Goal: Task Accomplishment & Management: Manage account settings

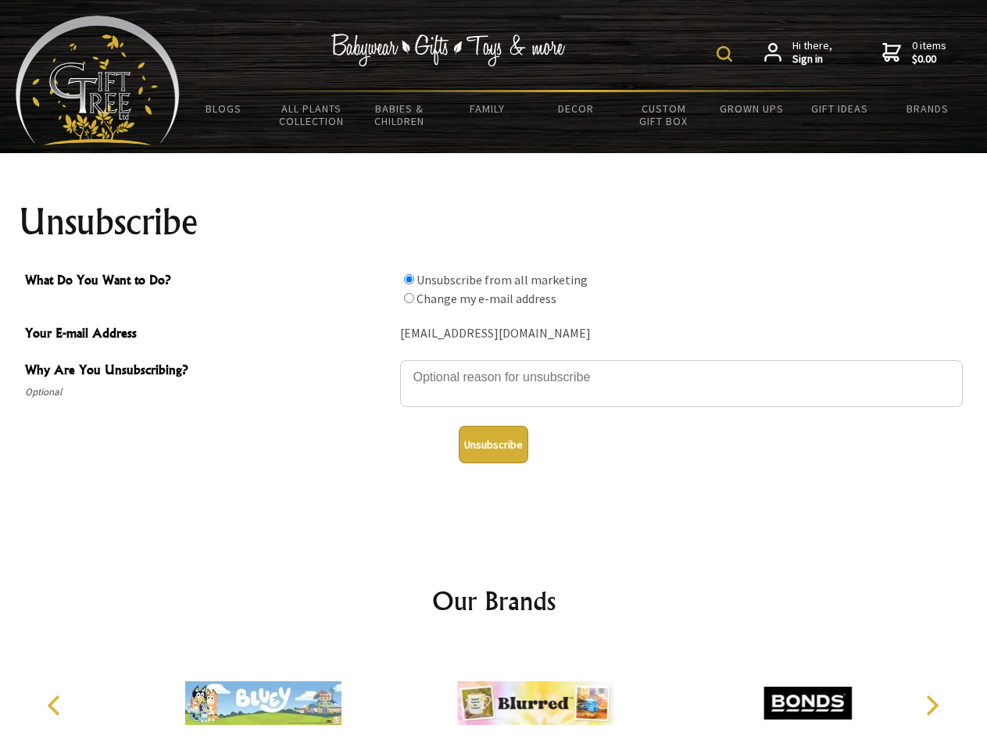
click at [727, 54] on img at bounding box center [725, 54] width 16 height 16
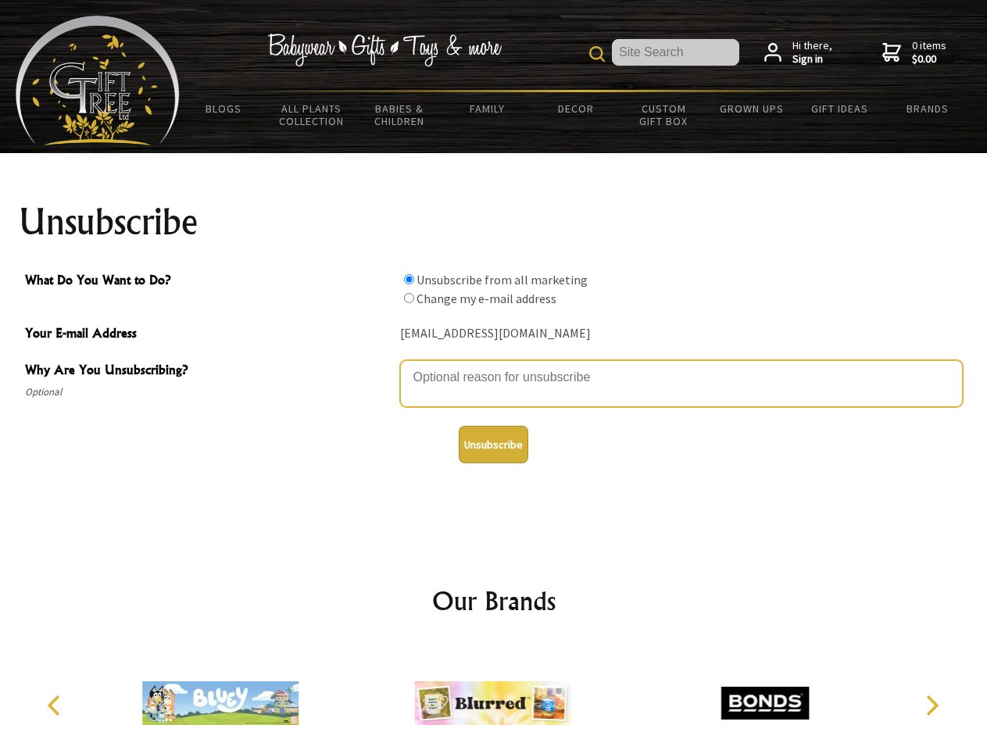
click at [494, 366] on textarea "Why Are You Unsubscribing?" at bounding box center [681, 383] width 563 height 47
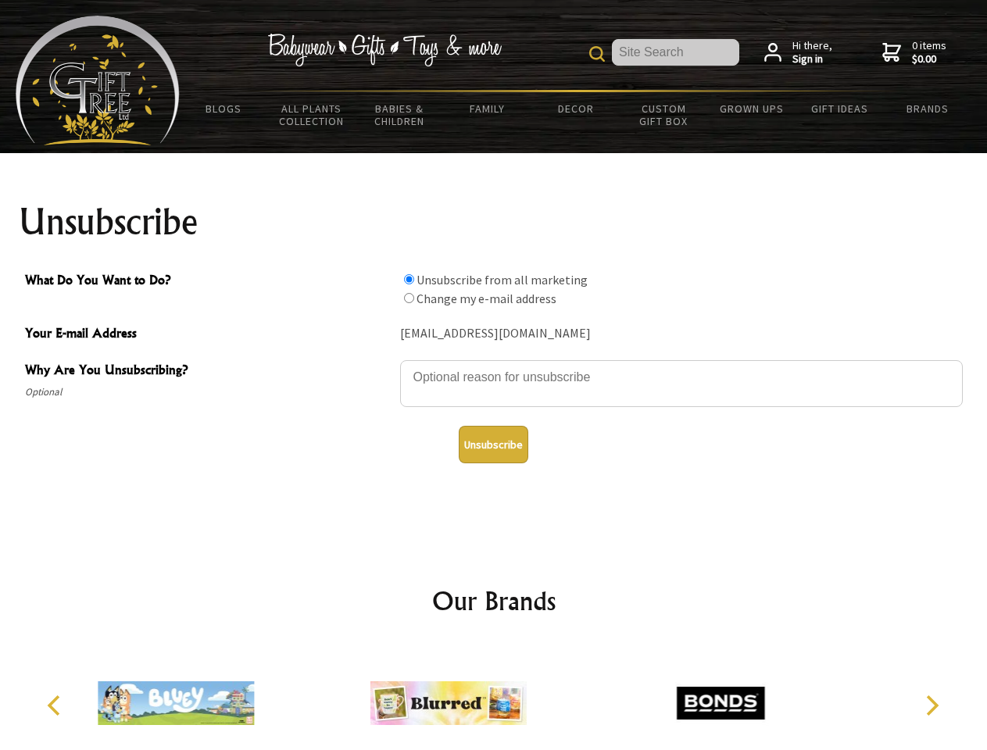
click at [409, 279] on input "What Do You Want to Do?" at bounding box center [409, 279] width 10 height 10
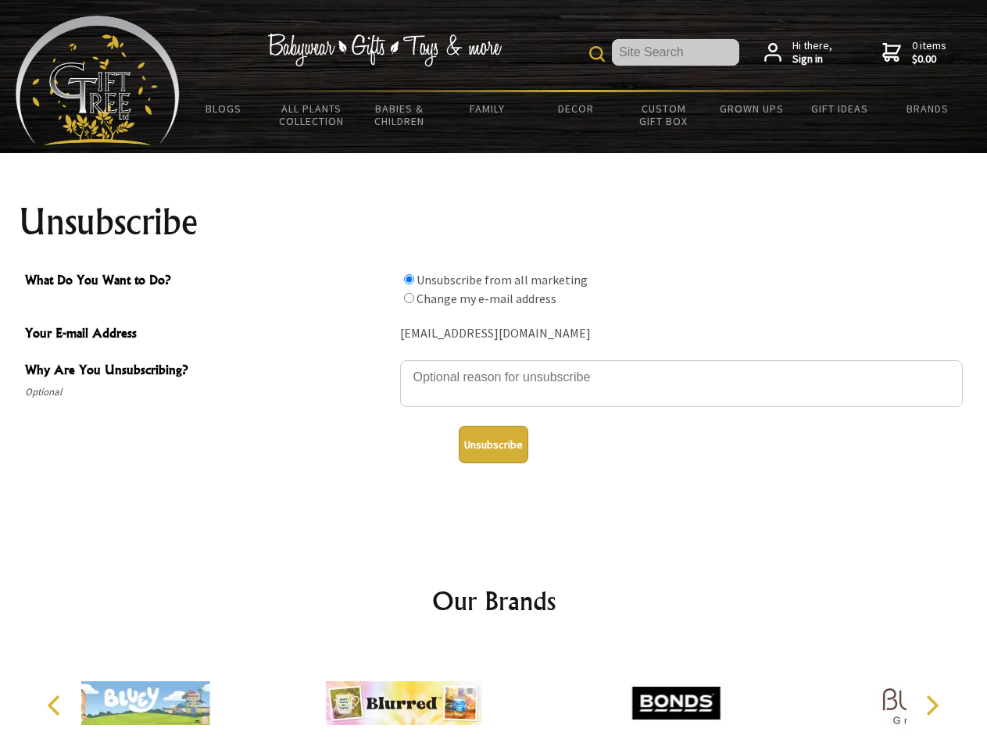
click at [409, 298] on input "What Do You Want to Do?" at bounding box center [409, 298] width 10 height 10
radio input "true"
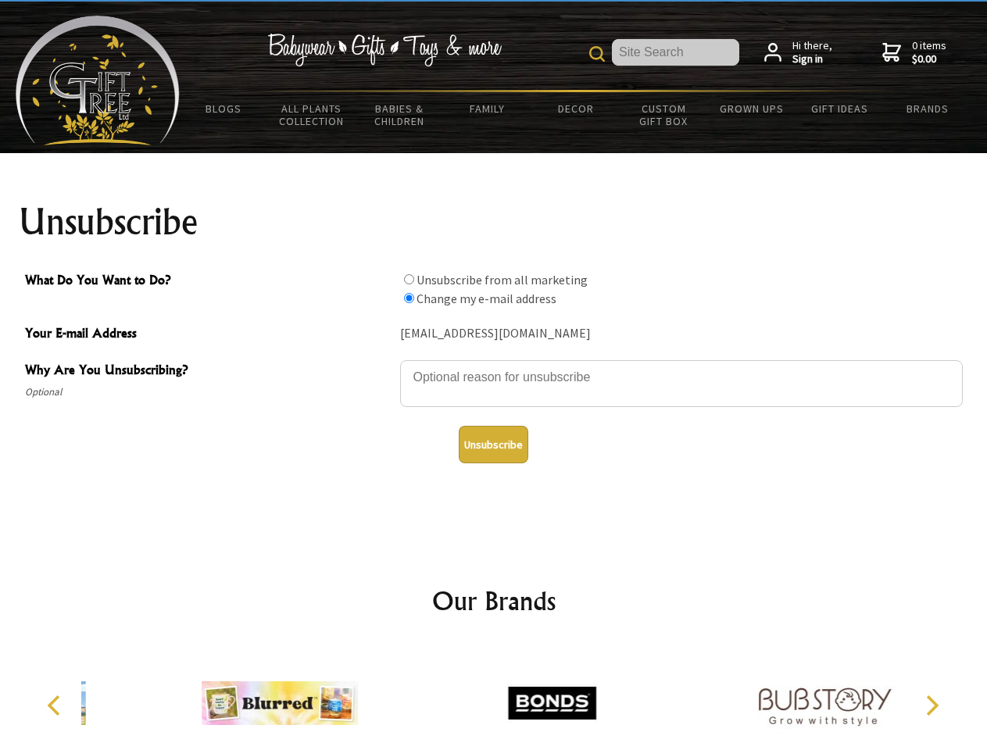
click at [493, 445] on button "Unsubscribe" at bounding box center [494, 445] width 70 height 38
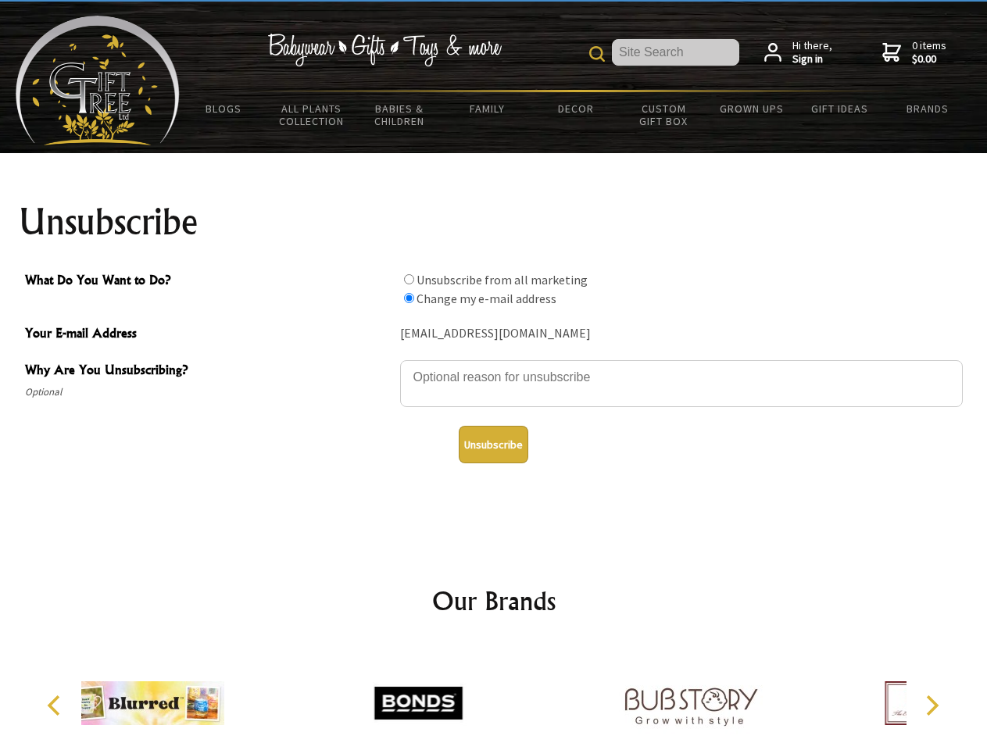
click at [56, 706] on icon "Previous" at bounding box center [55, 706] width 20 height 20
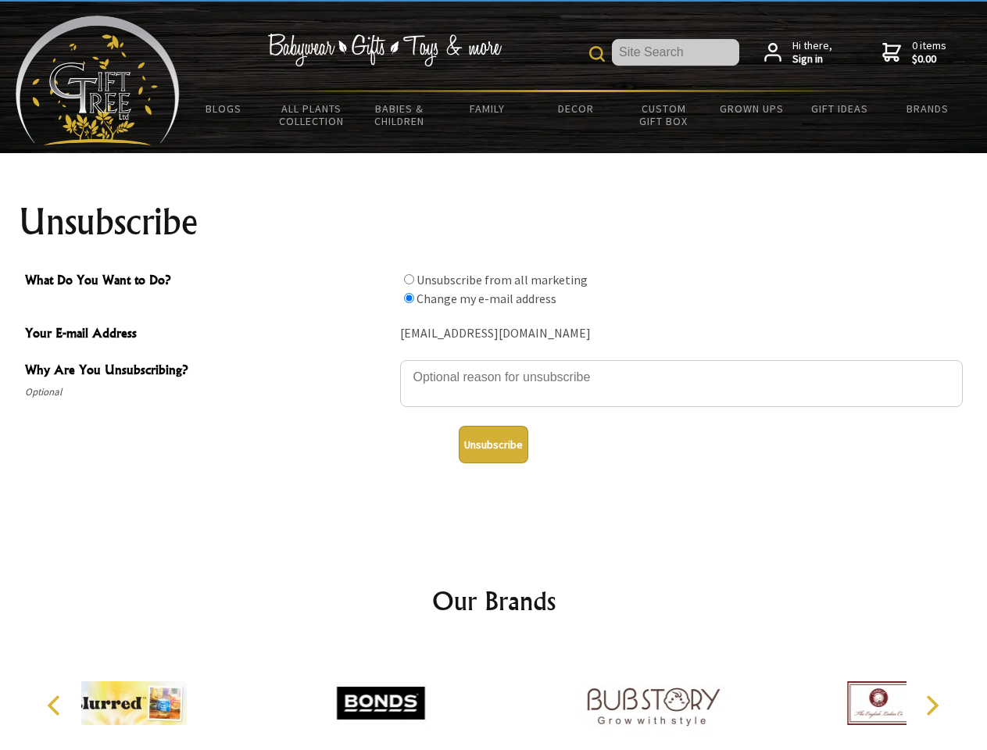
click at [932, 706] on icon "Next" at bounding box center [931, 706] width 20 height 20
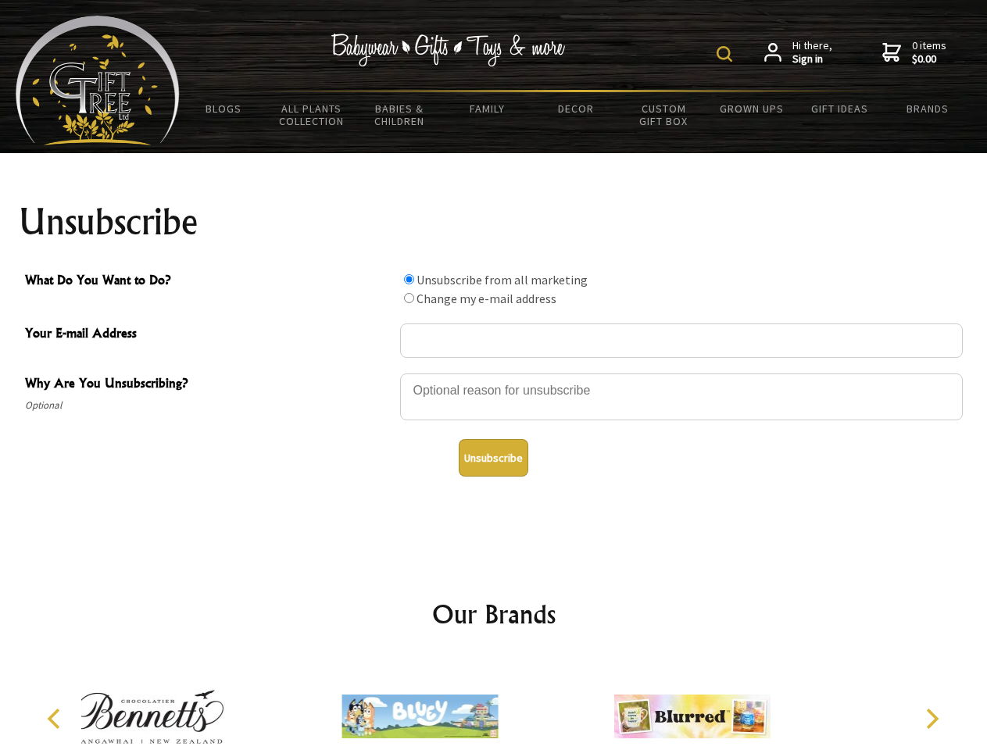
click at [727, 54] on img at bounding box center [725, 54] width 16 height 16
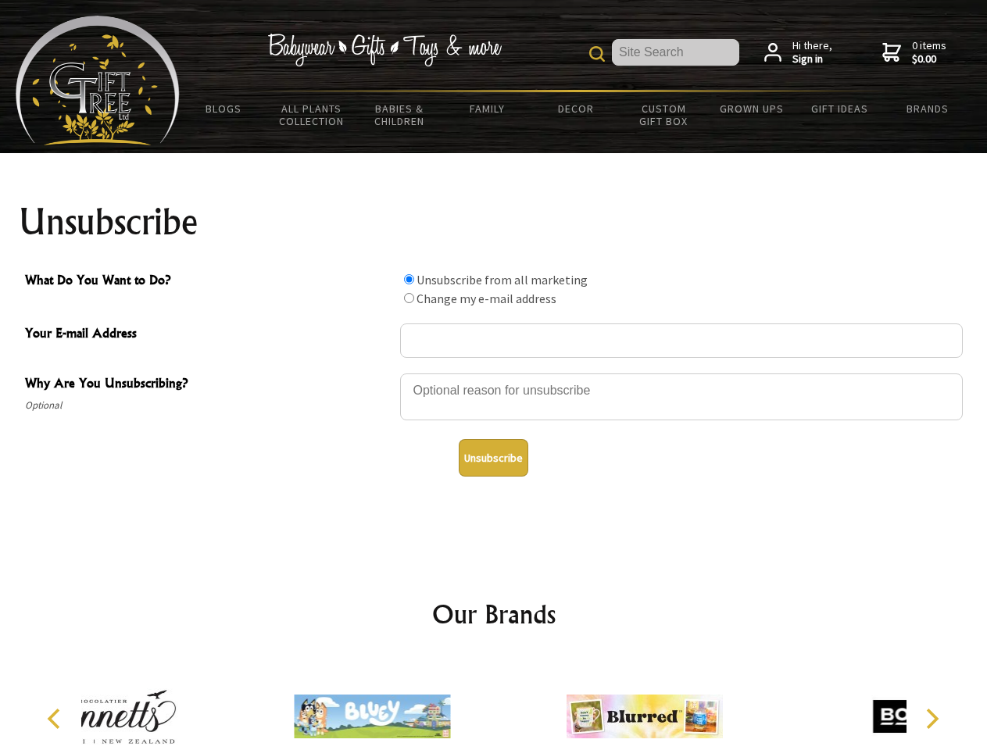
click at [494, 373] on div at bounding box center [681, 399] width 563 height 55
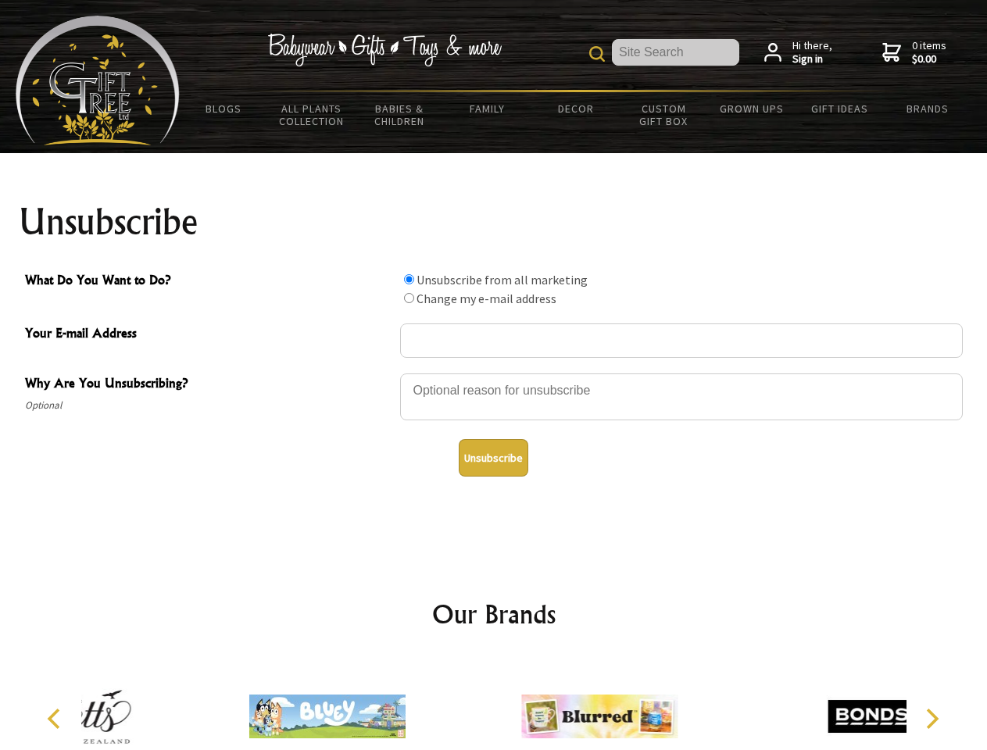
click at [409, 279] on input "What Do You Want to Do?" at bounding box center [409, 279] width 10 height 10
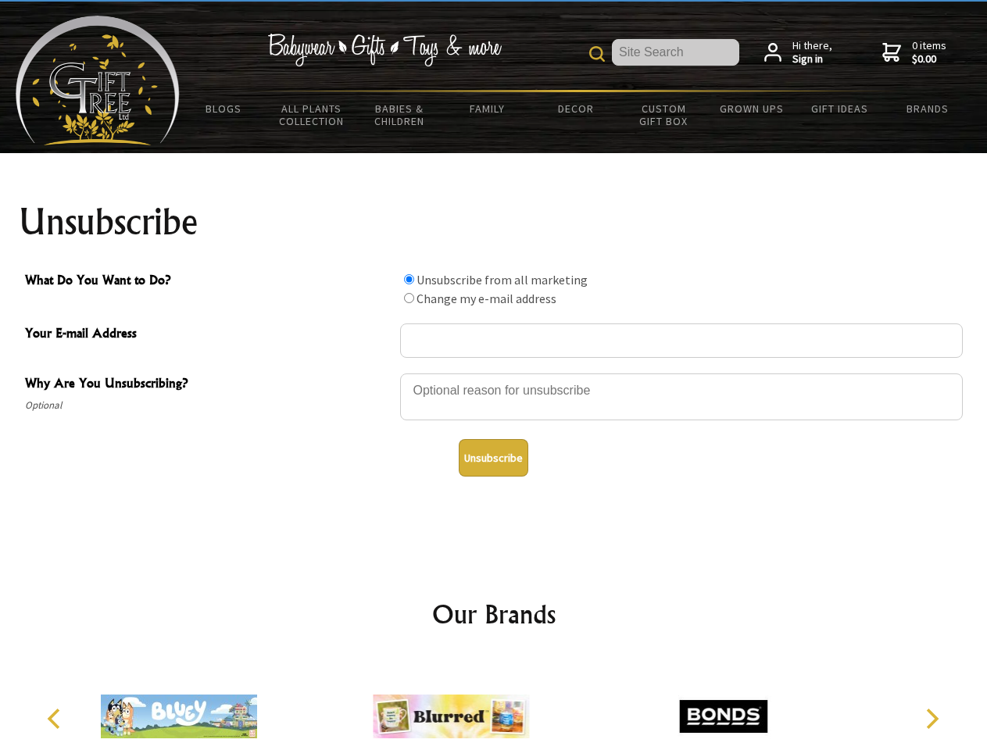
click at [409, 298] on input "What Do You Want to Do?" at bounding box center [409, 298] width 10 height 10
radio input "true"
click at [493, 458] on button "Unsubscribe" at bounding box center [494, 458] width 70 height 38
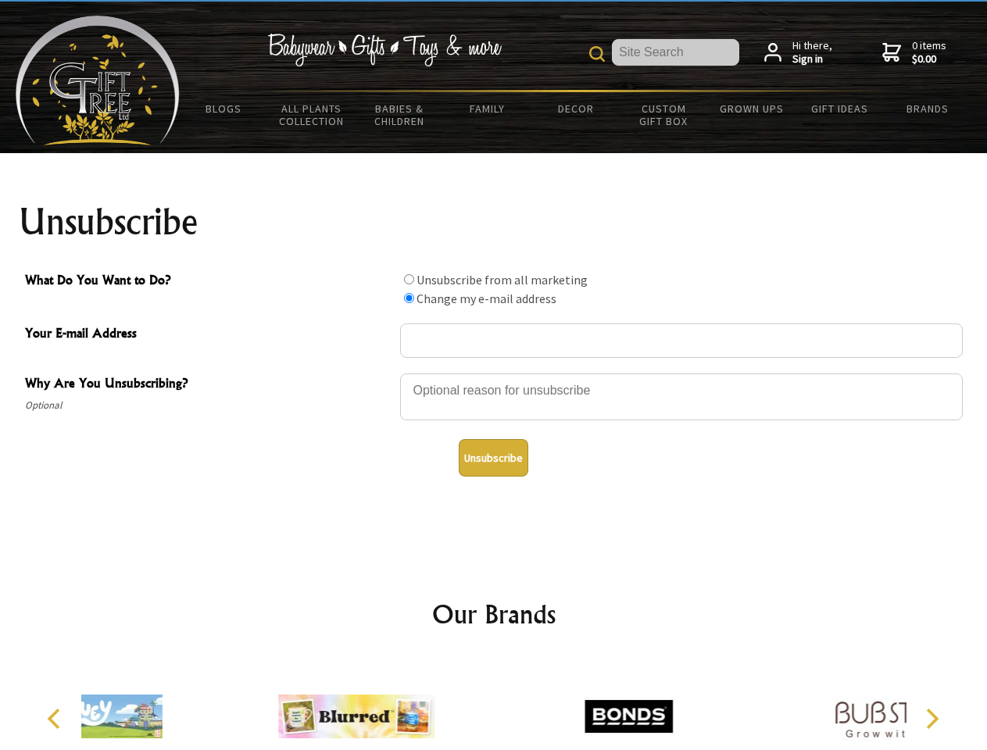
click at [56, 719] on icon "Previous" at bounding box center [55, 719] width 20 height 20
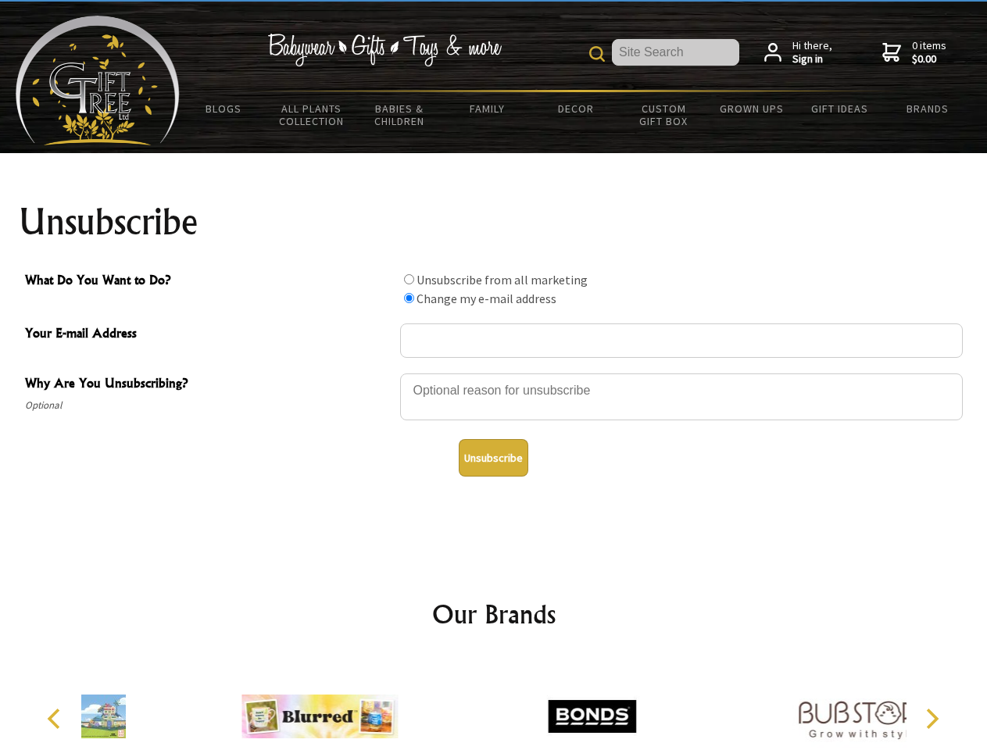
click at [932, 719] on icon "Next" at bounding box center [931, 719] width 20 height 20
